Goal: Navigation & Orientation: Find specific page/section

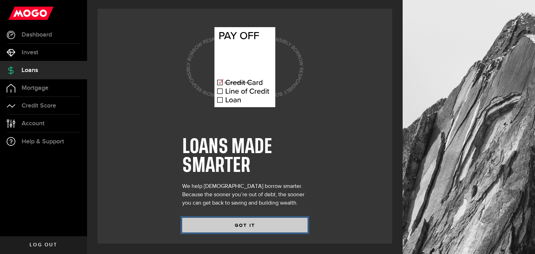
click at [249, 222] on button "GOT IT" at bounding box center [244, 225] width 125 height 15
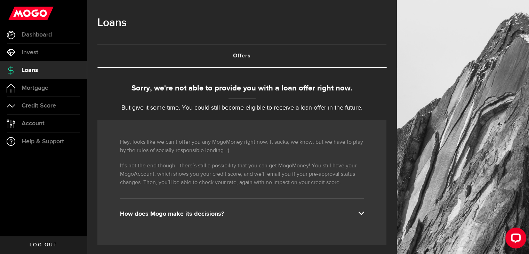
click at [157, 217] on div "How does Mogo make its decisions?" at bounding box center [242, 214] width 244 height 8
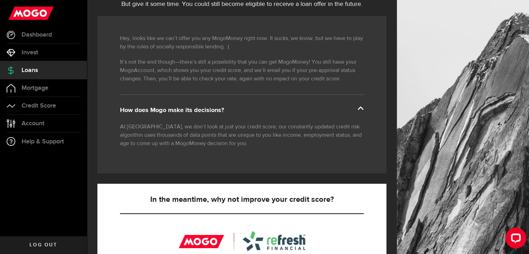
scroll to position [104, 0]
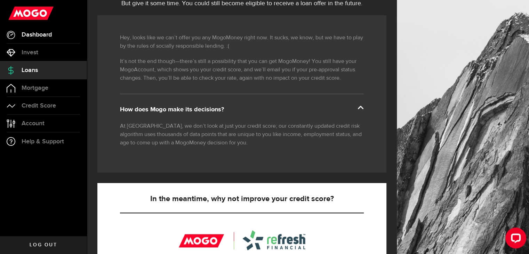
click at [42, 39] on link "Dashboard" at bounding box center [43, 34] width 87 height 17
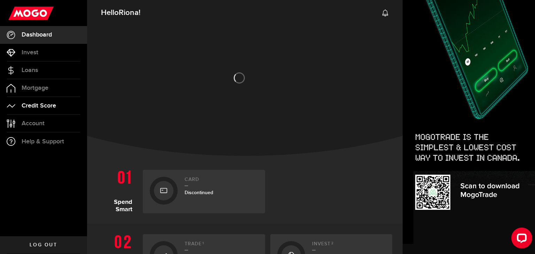
click at [35, 107] on span "Credit Score" at bounding box center [39, 106] width 34 height 6
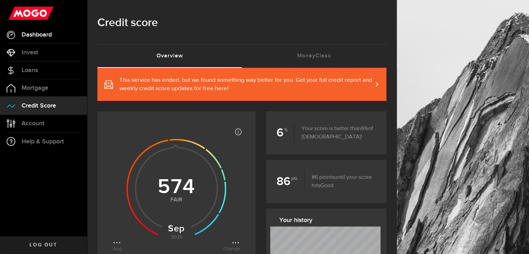
click at [47, 43] on link "Dashboard" at bounding box center [43, 34] width 87 height 17
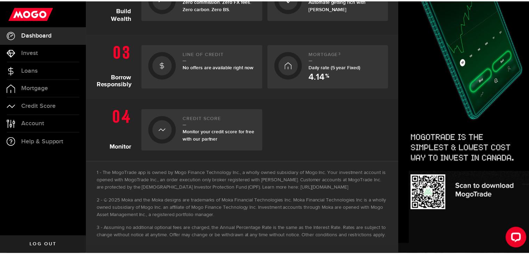
scroll to position [258, 0]
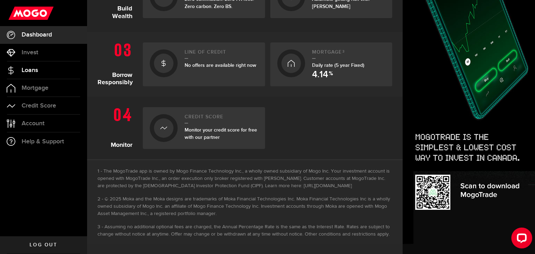
click at [59, 76] on link "Loans" at bounding box center [43, 70] width 87 height 17
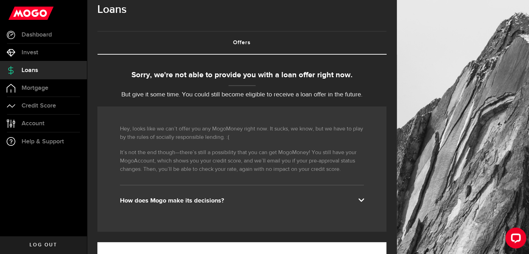
scroll to position [70, 0]
